Goal: Task Accomplishment & Management: Complete application form

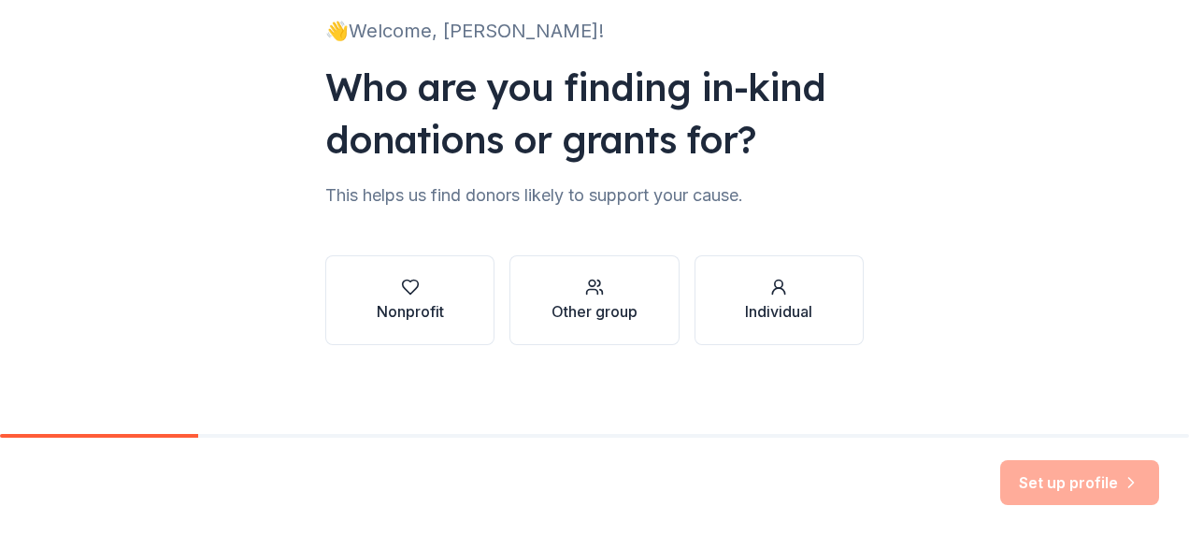
scroll to position [134, 0]
click at [413, 280] on div "button" at bounding box center [410, 286] width 67 height 19
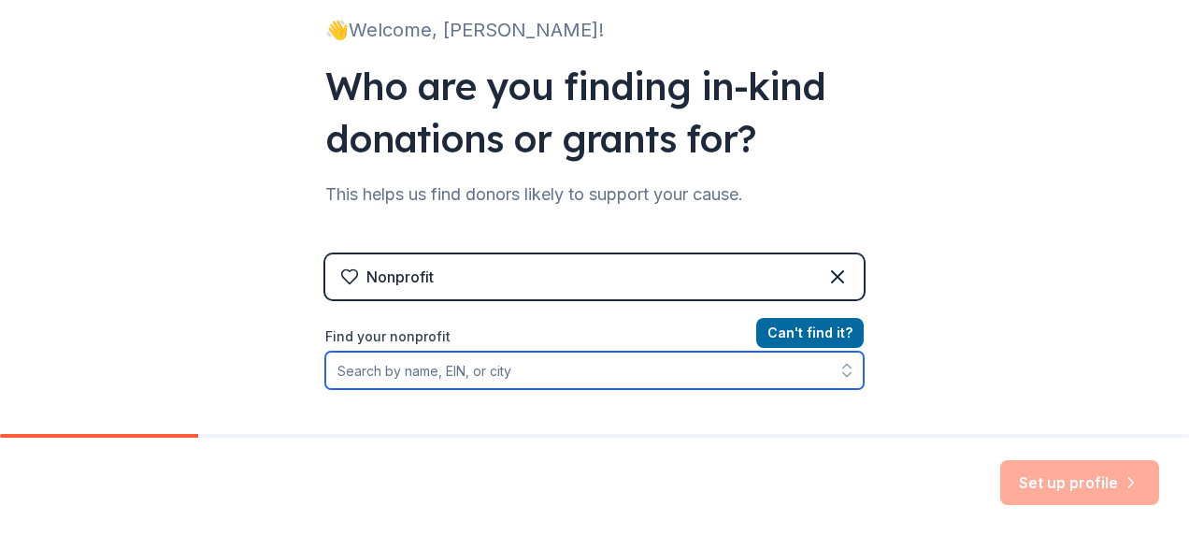
click at [474, 377] on input "Find your nonprofit" at bounding box center [594, 369] width 538 height 37
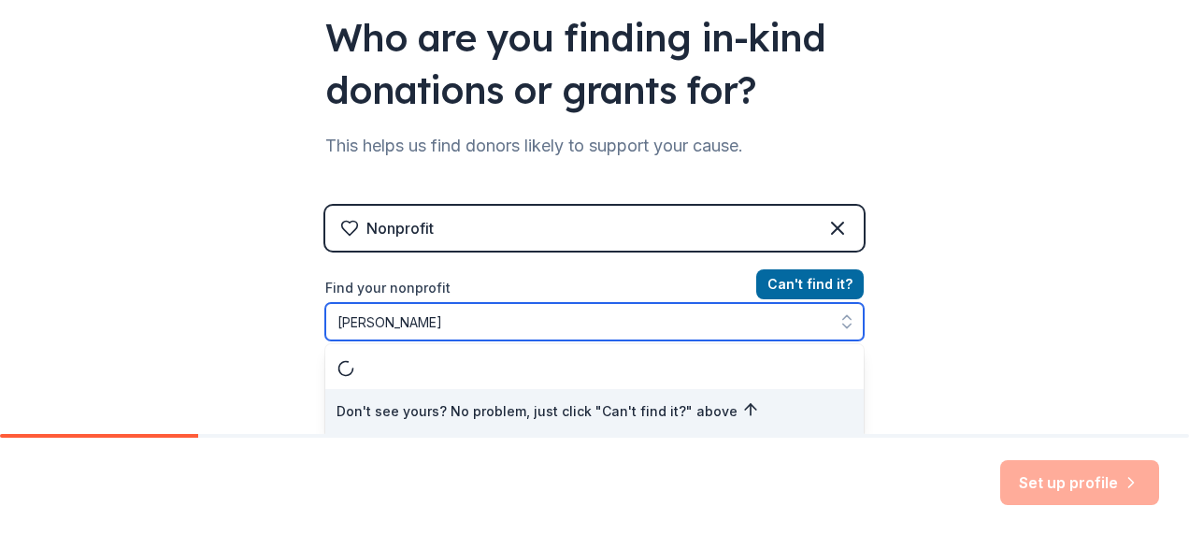
type input "[PERSON_NAME]"
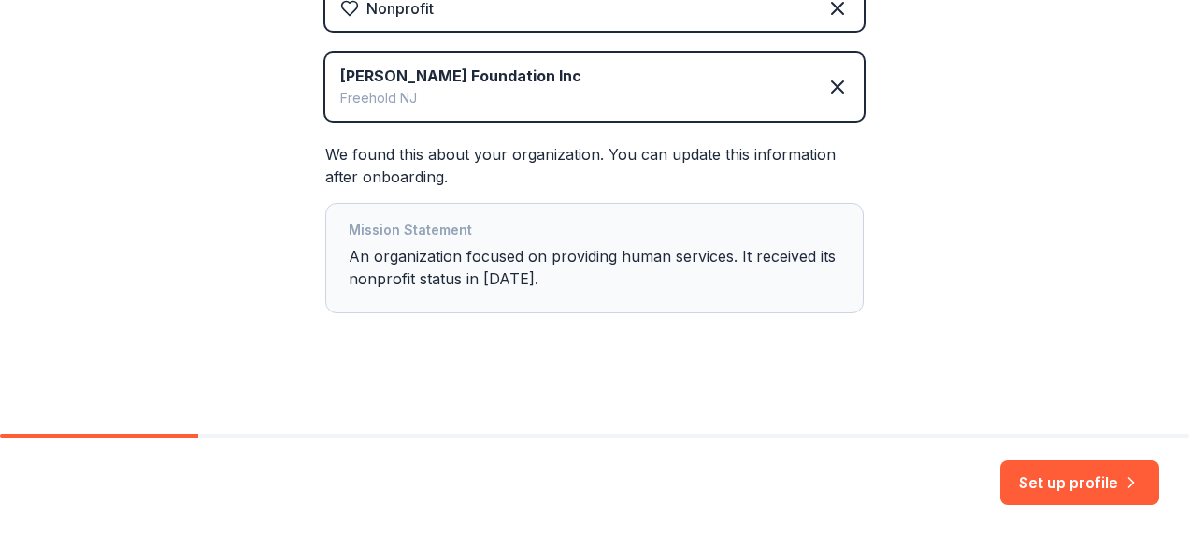
scroll to position [408, 0]
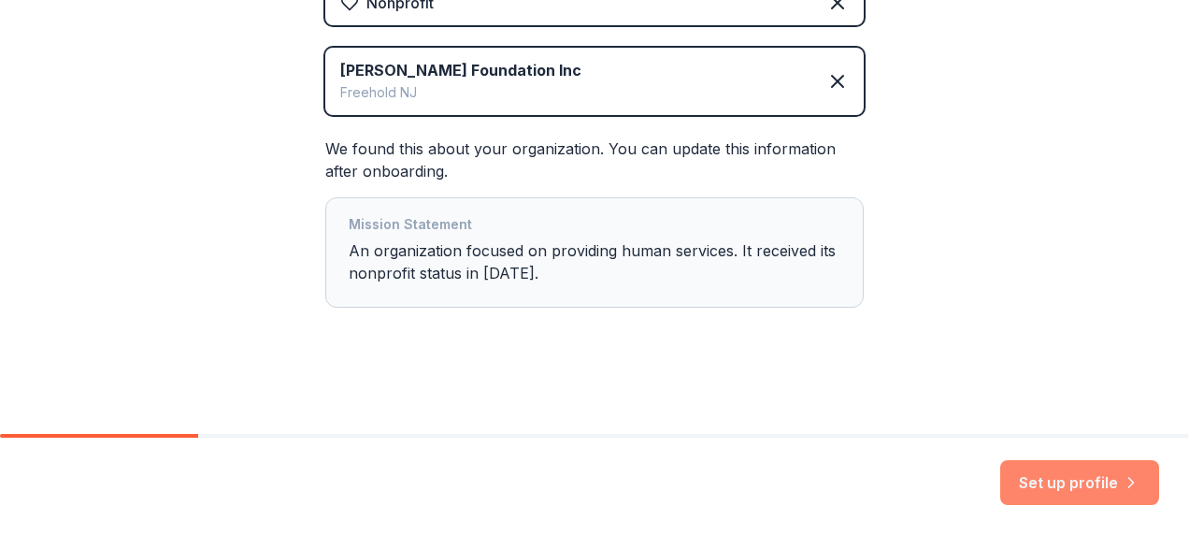
click at [1082, 484] on button "Set up profile" at bounding box center [1079, 482] width 159 height 45
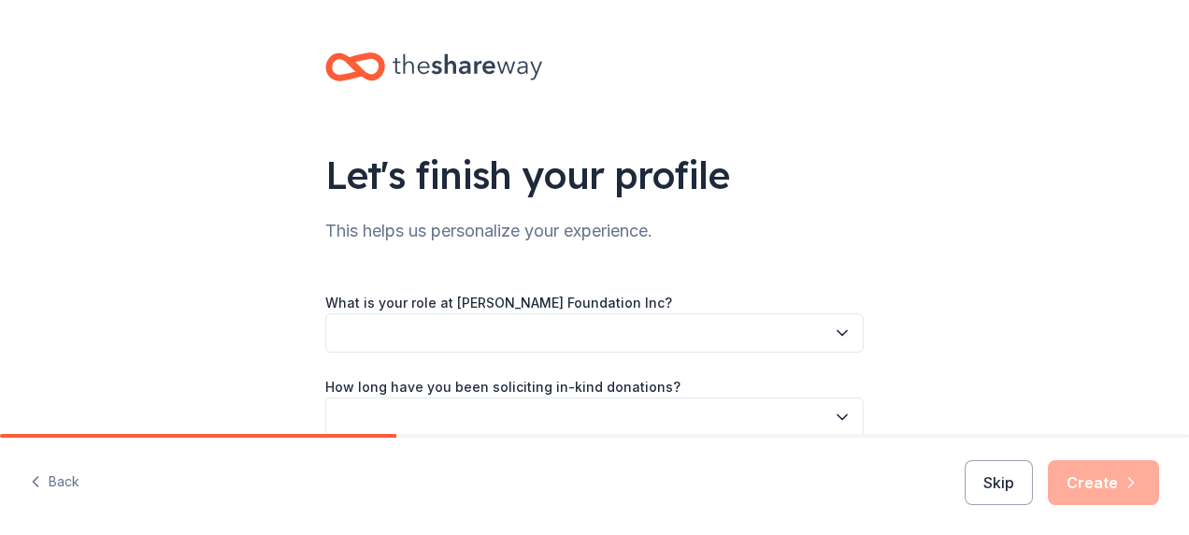
click at [653, 329] on button "button" at bounding box center [594, 332] width 538 height 39
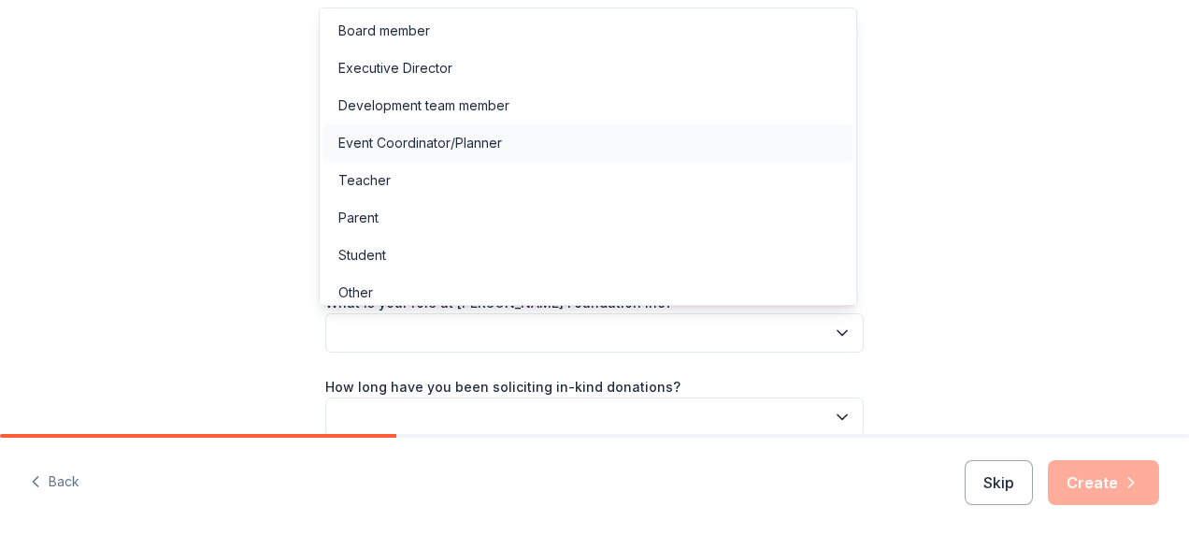
click at [550, 145] on div "Event Coordinator/Planner" at bounding box center [587, 142] width 529 height 37
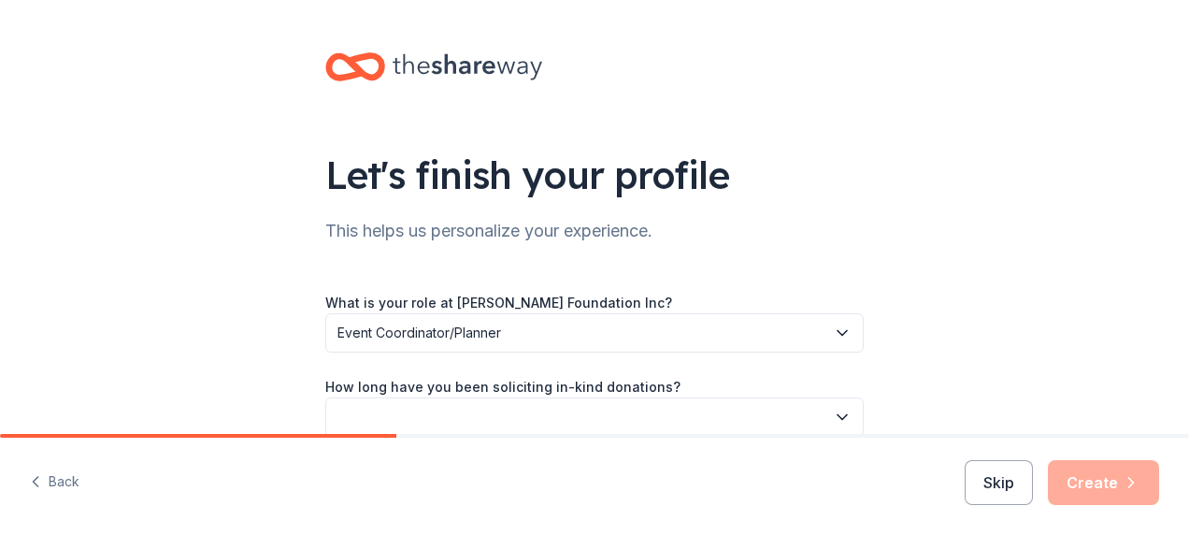
scroll to position [177, 0]
